Goal: Check status: Check status

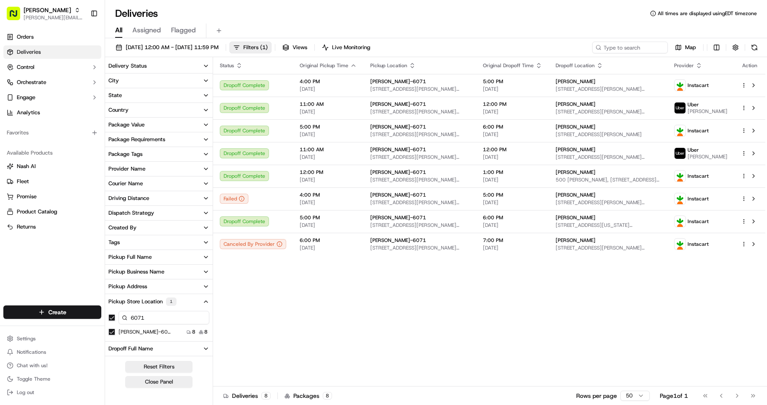
scroll to position [83, 0]
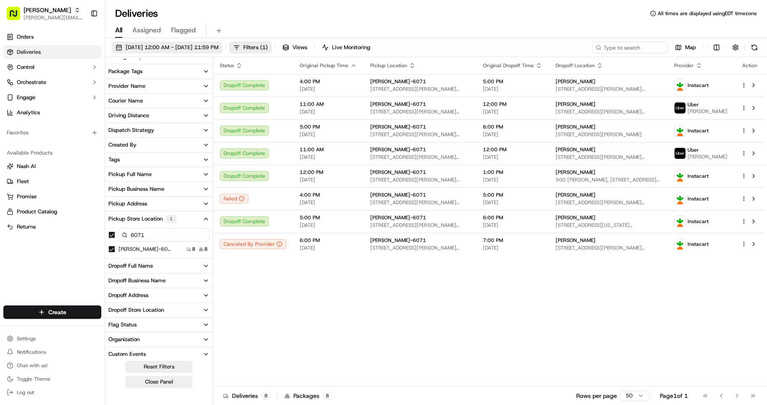
click at [219, 49] on span "[DATE] 12:00 AM - [DATE] 11:59 PM" at bounding box center [172, 48] width 93 height 8
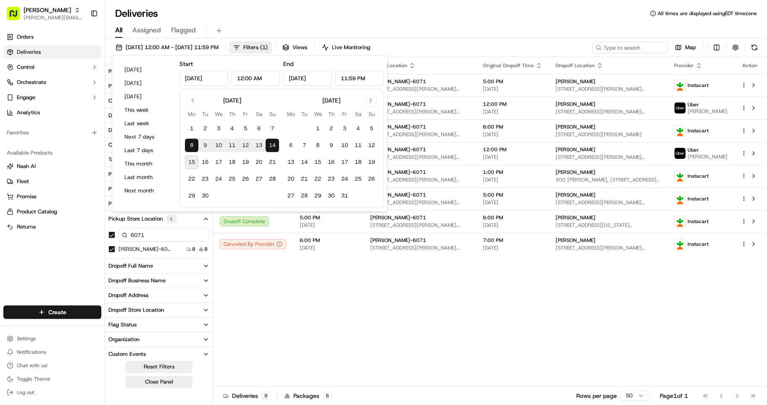
click at [193, 159] on button "15" at bounding box center [191, 162] width 13 height 13
type input "[DATE]"
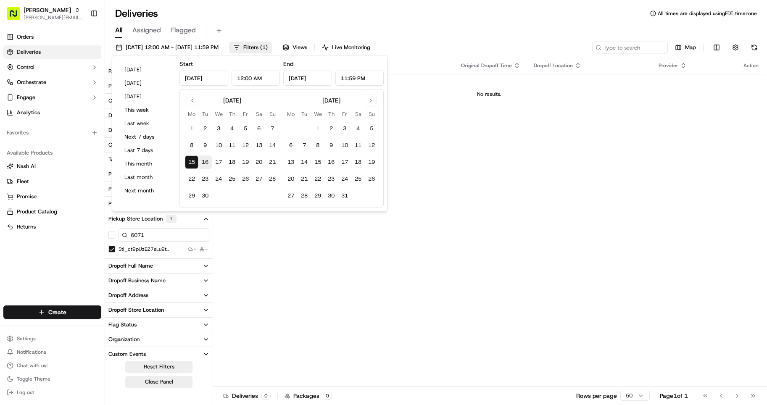
click at [205, 166] on button "16" at bounding box center [204, 162] width 13 height 13
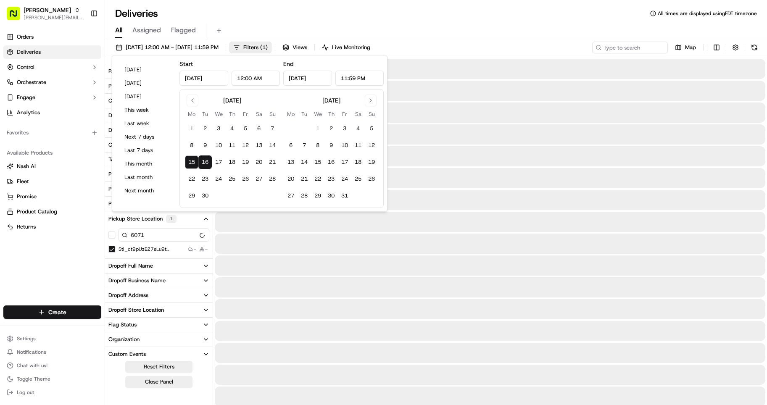
type input "[DATE]"
click at [205, 166] on button "16" at bounding box center [204, 162] width 13 height 13
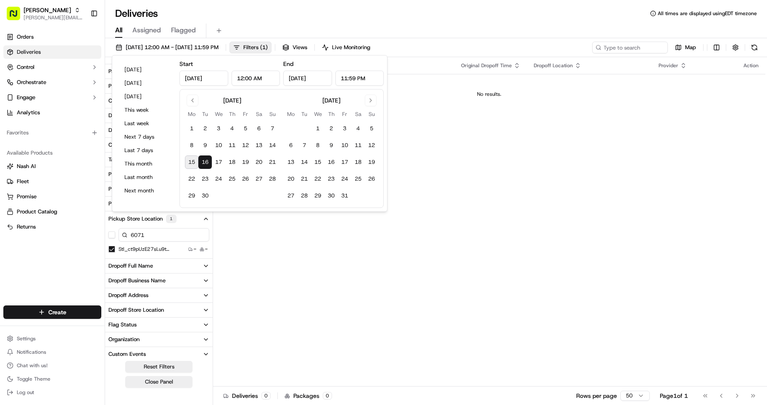
click at [190, 162] on button "15" at bounding box center [191, 162] width 13 height 13
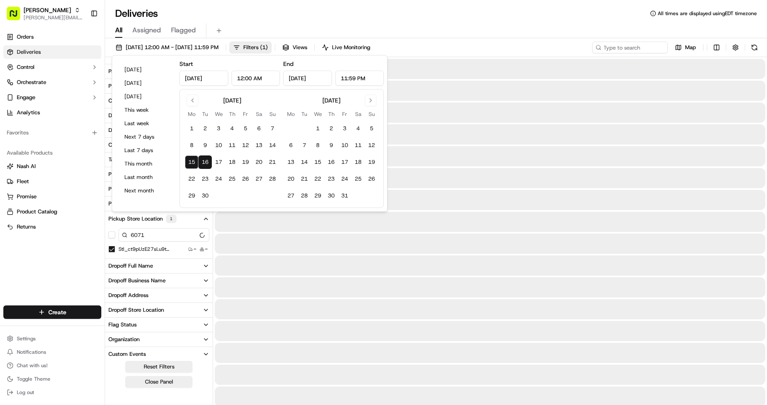
type input "[DATE]"
click at [190, 162] on button "15" at bounding box center [191, 162] width 13 height 13
type input "[DATE]"
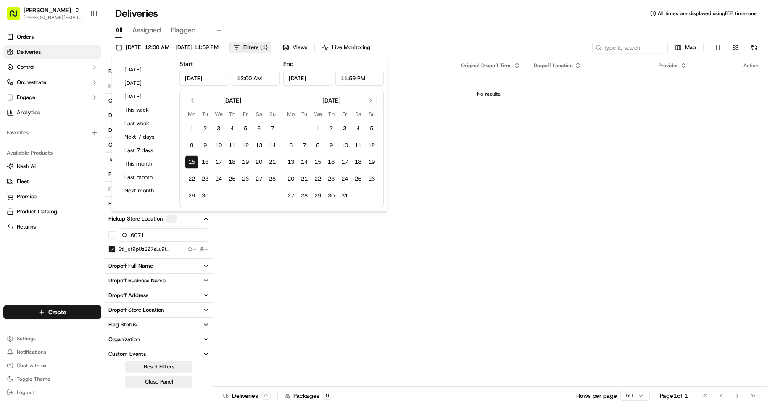
click at [357, 24] on div "All Assigned Flagged" at bounding box center [436, 31] width 662 height 15
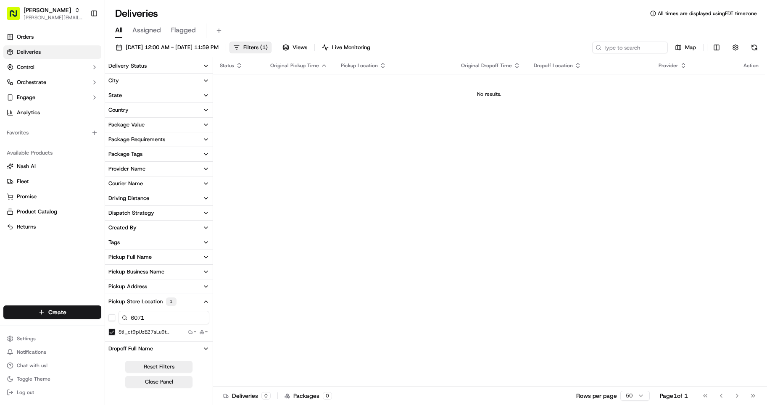
click at [289, 182] on div "Status Original Pickup Time Pickup Location Original Dropoff Time Dropoff Locat…" at bounding box center [489, 222] width 552 height 330
click at [219, 48] on span "[DATE] 12:00 AM - [DATE] 11:59 PM" at bounding box center [172, 48] width 93 height 8
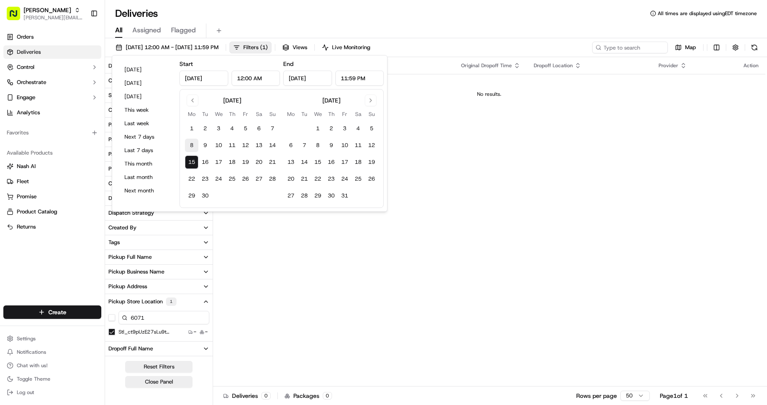
click at [188, 148] on button "8" at bounding box center [191, 145] width 13 height 13
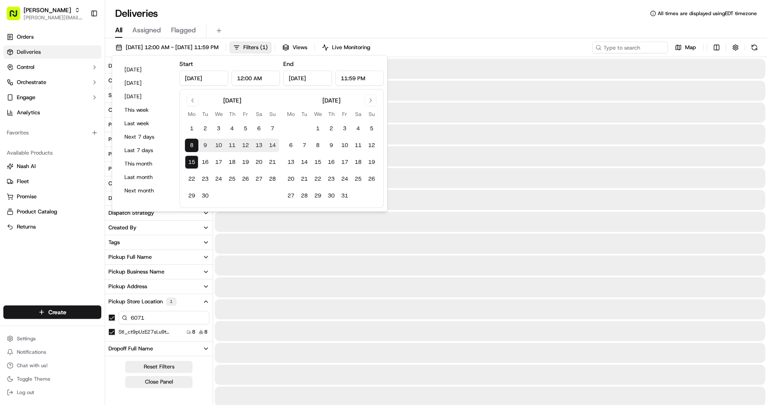
click at [191, 164] on button "15" at bounding box center [191, 162] width 13 height 13
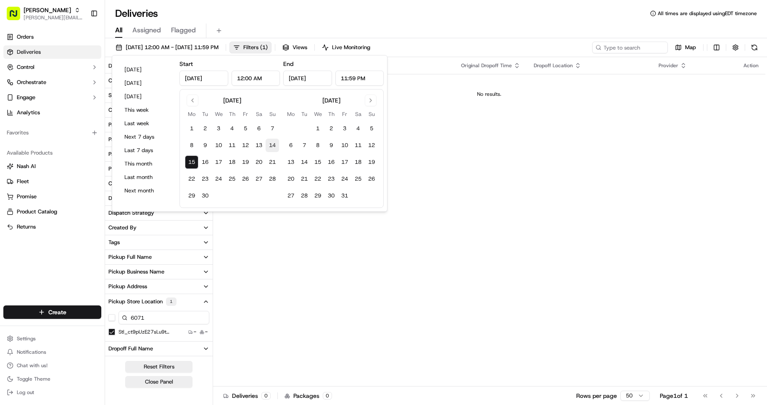
click at [271, 145] on button "14" at bounding box center [272, 145] width 13 height 13
type input "[DATE]"
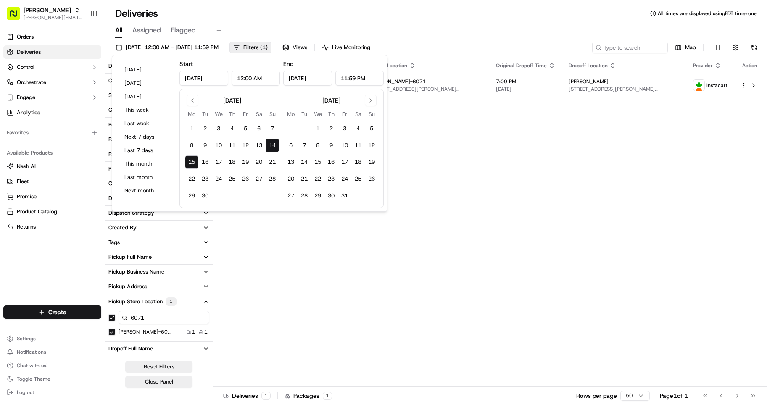
click at [391, 23] on div "All Assigned Flagged" at bounding box center [436, 29] width 662 height 18
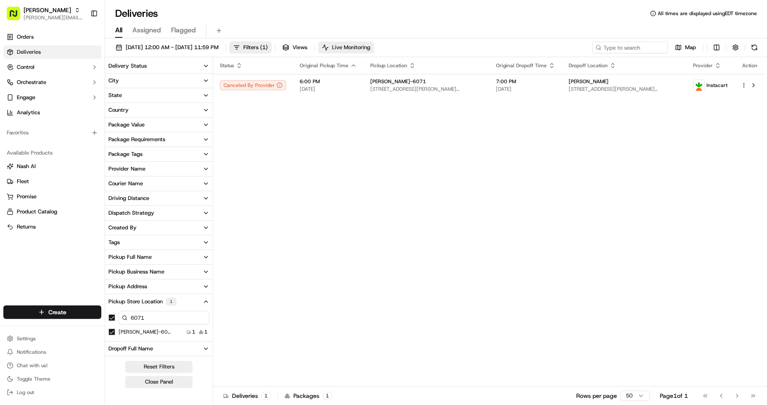
click at [370, 46] on span "Live Monitoring" at bounding box center [351, 48] width 38 height 8
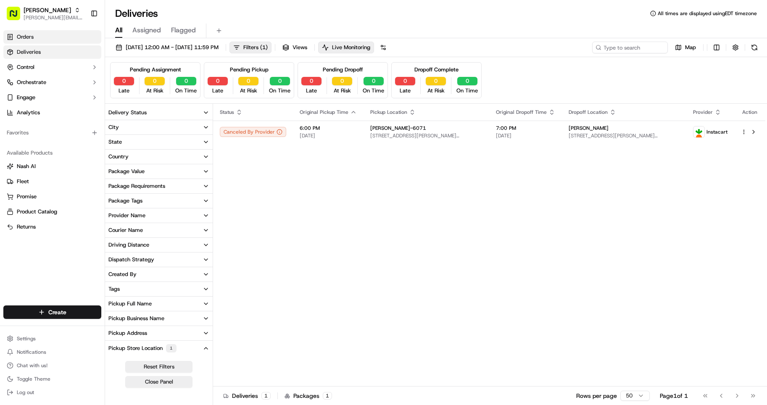
click at [42, 35] on link "Orders" at bounding box center [52, 36] width 98 height 13
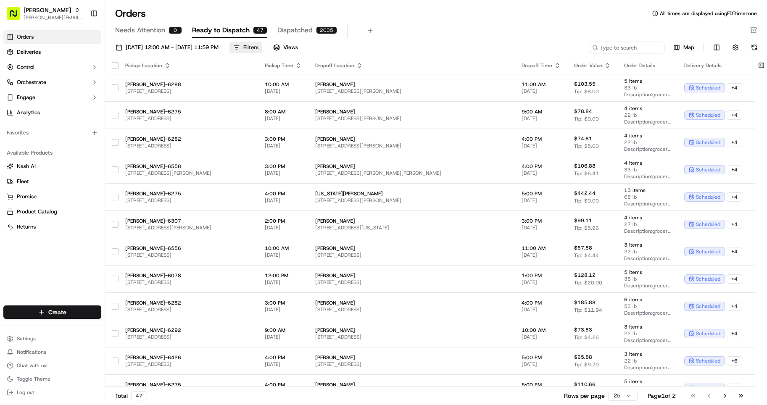
click at [262, 46] on button "Filters" at bounding box center [246, 48] width 33 height 12
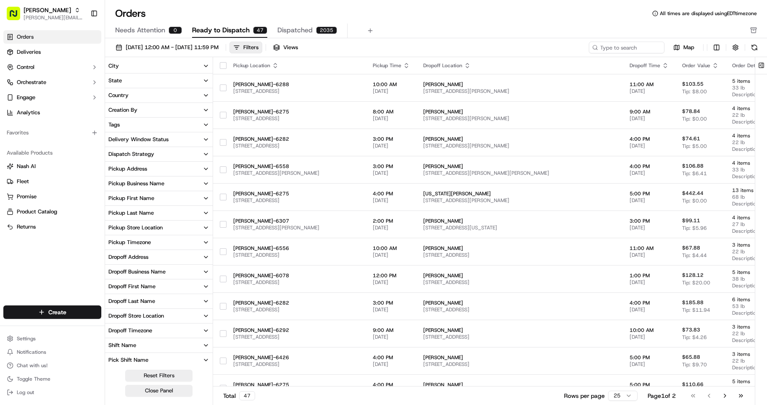
click at [204, 227] on icon "button" at bounding box center [206, 228] width 7 height 7
click at [142, 244] on input at bounding box center [164, 243] width 91 height 12
type input "6071"
click at [113, 257] on button "[PERSON_NAME]-6071" at bounding box center [111, 256] width 7 height 7
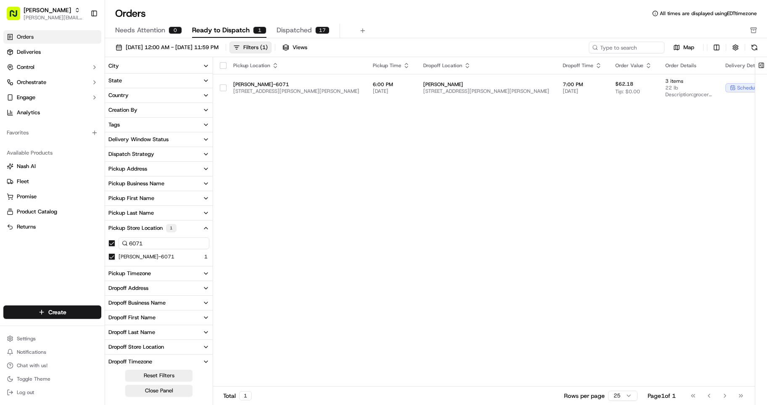
type button "on"
